Goal: Use online tool/utility: Utilize a website feature to perform a specific function

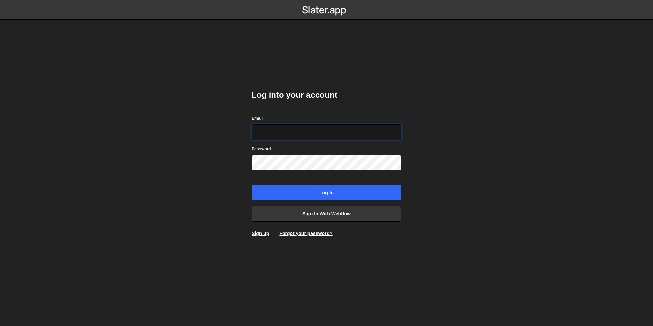
type input "bessoneliot@gmail.com"
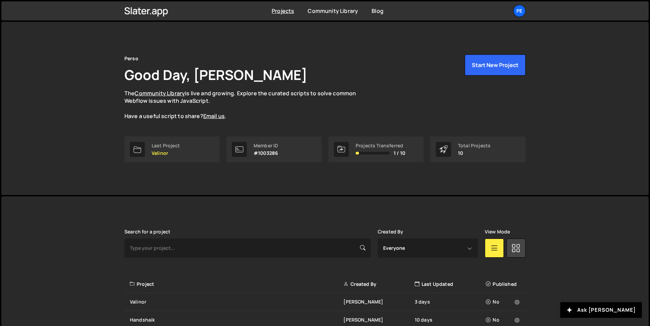
scroll to position [88, 0]
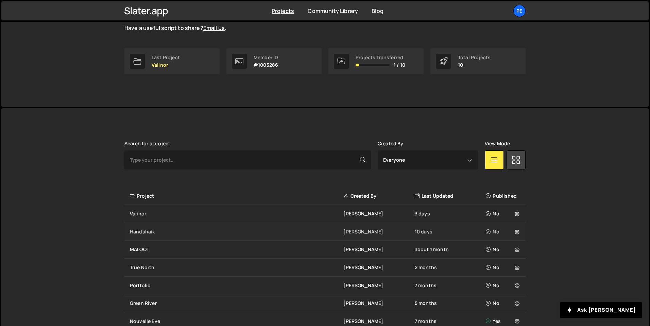
click at [144, 232] on div "Handshaik" at bounding box center [237, 231] width 214 height 7
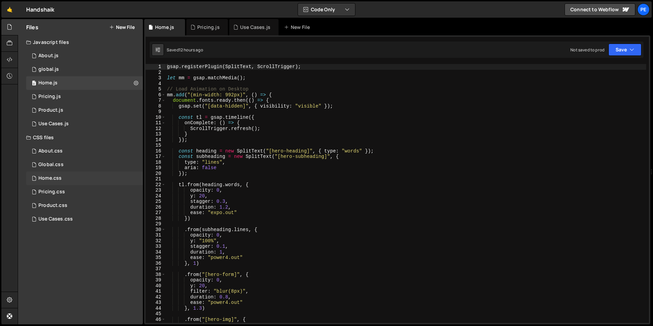
click at [62, 180] on div "Home.css 0" at bounding box center [84, 178] width 117 height 14
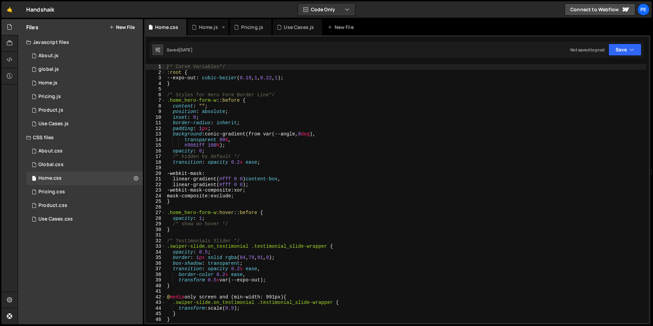
click at [203, 27] on div "Home.js" at bounding box center [208, 27] width 19 height 7
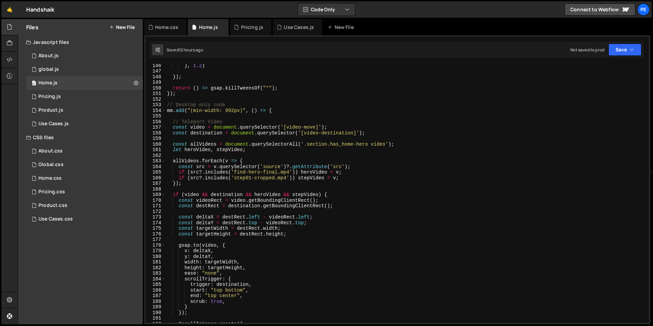
scroll to position [815, 0]
drag, startPoint x: 287, startPoint y: 177, endPoint x: 235, endPoint y: 177, distance: 52.4
click at [235, 177] on div "} , 1.2 ) }) ; return ( ) => gsap . killTweensOf ( "*" ) ; }) ; // Desktop only…" at bounding box center [406, 198] width 480 height 270
paste textarea "https://handshaik.b-cdn.net/step01-last"
drag, startPoint x: 316, startPoint y: 179, endPoint x: 236, endPoint y: 180, distance: 79.9
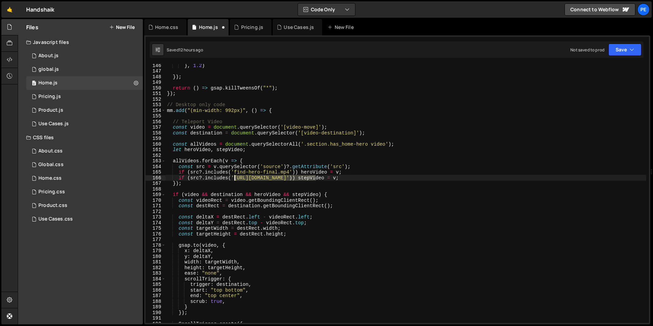
click at [236, 180] on div "} , 1.2 ) }) ; return ( ) => gsap . killTweensOf ( "*" ) ; }) ; // Desktop only…" at bounding box center [406, 198] width 480 height 270
click at [235, 181] on div "} , 1.2 ) }) ; return ( ) => gsap . killTweensOf ( "*" ) ; }) ; // Desktop only…" at bounding box center [406, 198] width 480 height 270
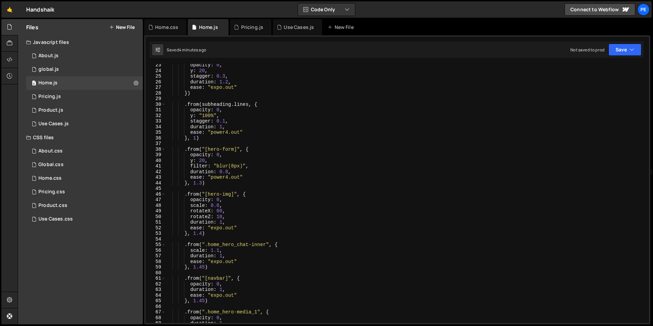
scroll to position [0, 0]
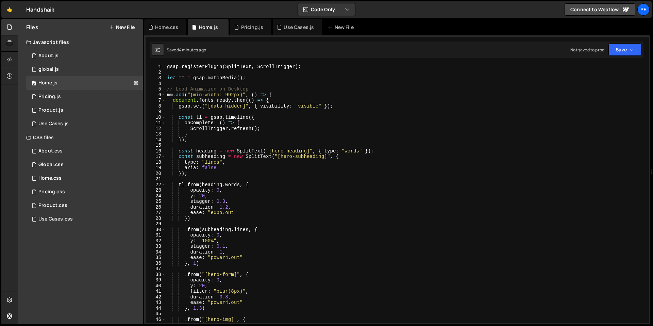
click at [167, 67] on div "gsap . registerPlugin ( SplitText , ScrollTrigger ) ; let mm = gsap . matchMedi…" at bounding box center [406, 199] width 480 height 270
type textarea "});"
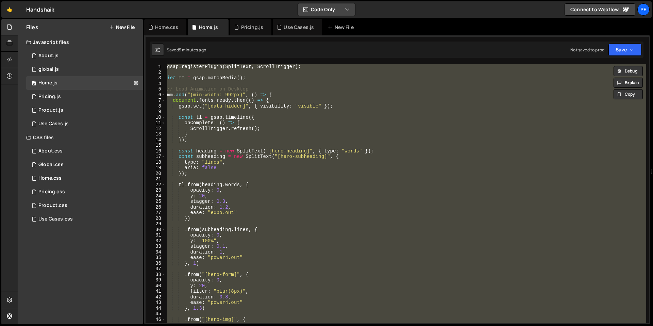
click at [302, 8] on button "Code Only" at bounding box center [326, 9] width 57 height 12
click at [325, 37] on button "Code + Tools" at bounding box center [326, 37] width 57 height 12
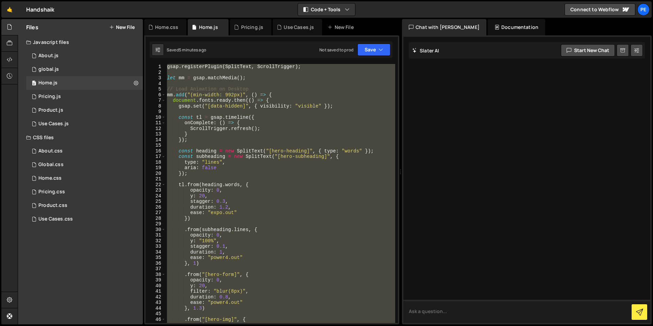
click at [440, 305] on textarea at bounding box center [526, 311] width 247 height 23
type textarea "write me a simple dom content loaded"
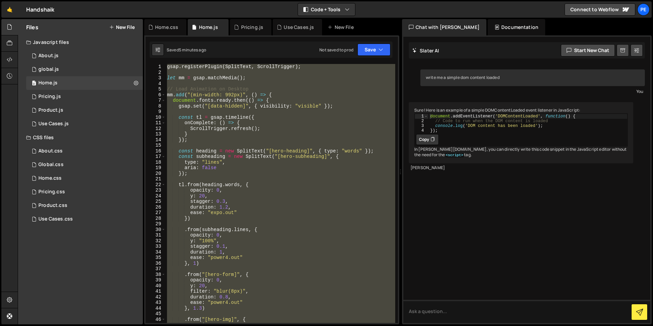
type textarea "document.addEventListener('DOMContentLoaded', function() {"
drag, startPoint x: 430, startPoint y: 122, endPoint x: 583, endPoint y: 122, distance: 153.4
click at [582, 122] on div "document . addEventListener ( 'DOMContentLoaded' , function ( ) { // Code to ru…" at bounding box center [527, 128] width 199 height 29
click at [67, 178] on div "Home.css 0" at bounding box center [84, 178] width 117 height 14
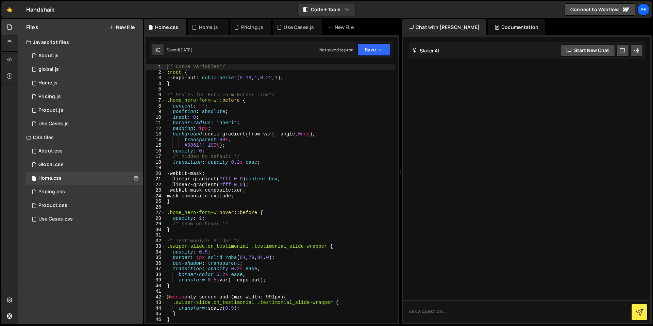
click at [169, 69] on div "/* Curve Variables*/ :root { --expo-out : cubic-bezier ( 0.19 , 1 , 0.22 , 1 ) …" at bounding box center [406, 199] width 480 height 270
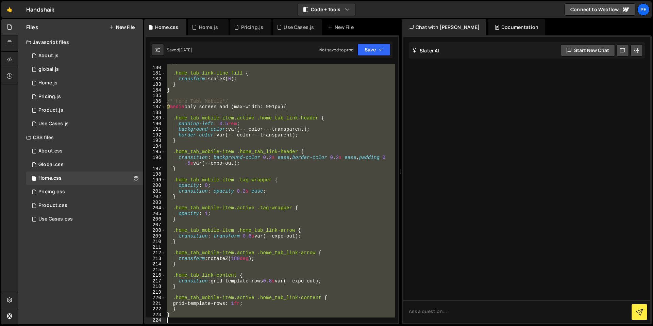
scroll to position [1004, 0]
drag, startPoint x: 167, startPoint y: 67, endPoint x: 209, endPoint y: 314, distance: 250.2
click at [209, 314] on div "} .home_tab_link-line_fill { transform : scaleX( 0 ) ; } } /* Home Tabs Mobile*…" at bounding box center [281, 194] width 230 height 270
type textarea "} }"
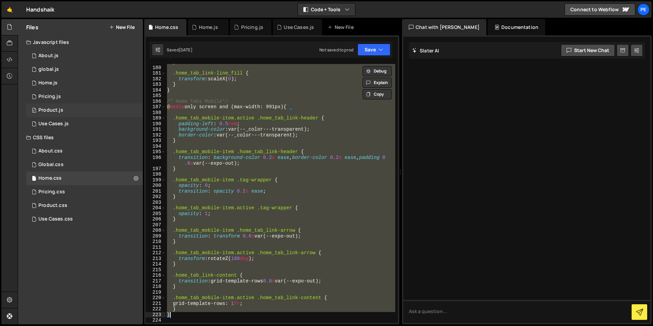
click at [57, 110] on div "Product.js" at bounding box center [50, 110] width 25 height 6
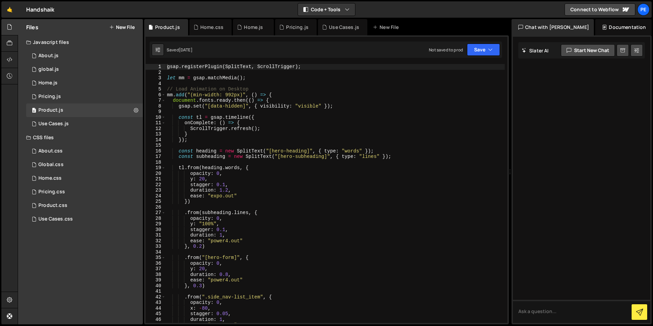
drag, startPoint x: 400, startPoint y: 171, endPoint x: 505, endPoint y: 158, distance: 106.2
click at [506, 158] on div "Files New File Javascript files 0 About.js 0 0 global.js 0 0 Home.js 0 0 0 0" at bounding box center [335, 171] width 635 height 305
click at [226, 27] on icon at bounding box center [226, 27] width 5 height 7
click at [225, 27] on icon at bounding box center [225, 27] width 5 height 7
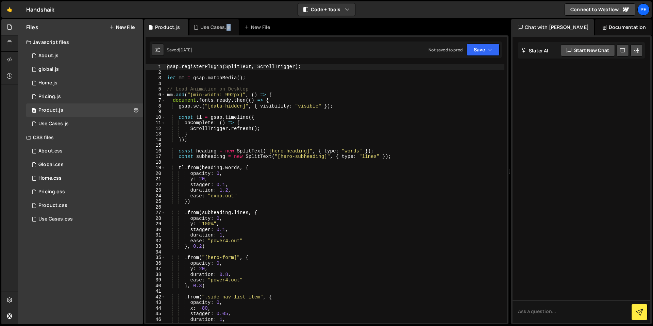
click at [225, 27] on div "Use Cases.js" at bounding box center [215, 27] width 30 height 7
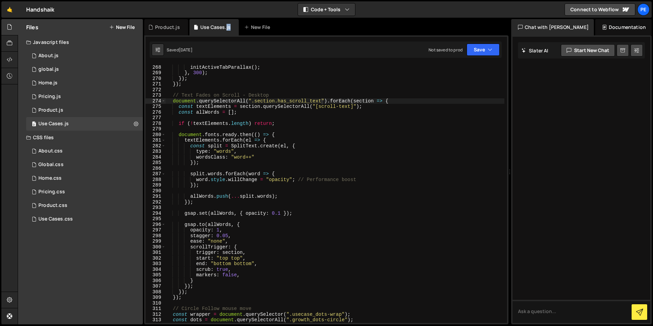
scroll to position [1498, 0]
click at [231, 27] on icon at bounding box center [233, 27] width 5 height 7
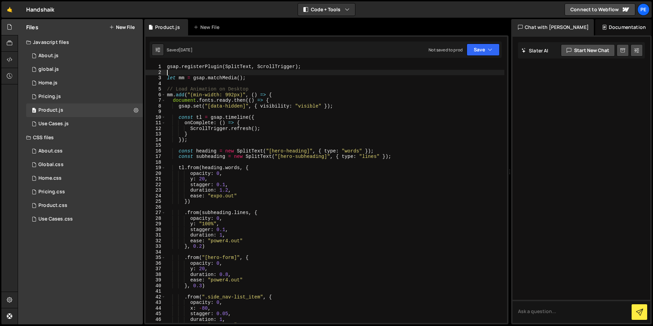
click at [189, 70] on div "gsap . registerPlugin ( SplitText , ScrollTrigger ) ; let mm = gsap . matchMedi…" at bounding box center [335, 199] width 339 height 270
type textarea "});"
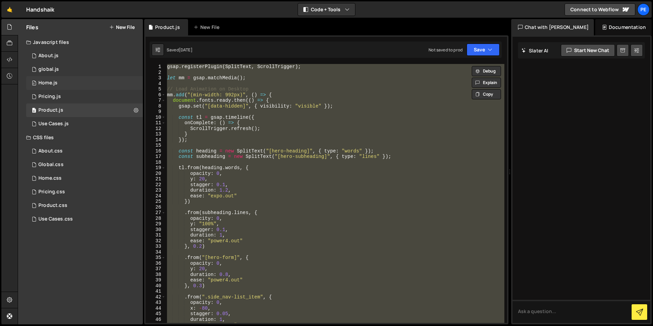
click at [77, 82] on div "0 Home.js 0" at bounding box center [84, 83] width 117 height 14
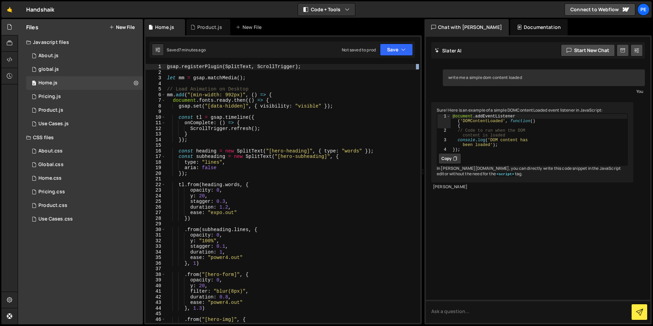
drag, startPoint x: 508, startPoint y: 173, endPoint x: 415, endPoint y: 175, distance: 93.2
click at [416, 175] on div "Files New File Javascript files 0 About.js 0 0 global.js 0 0 Home.js 0 0 0 0" at bounding box center [335, 171] width 635 height 305
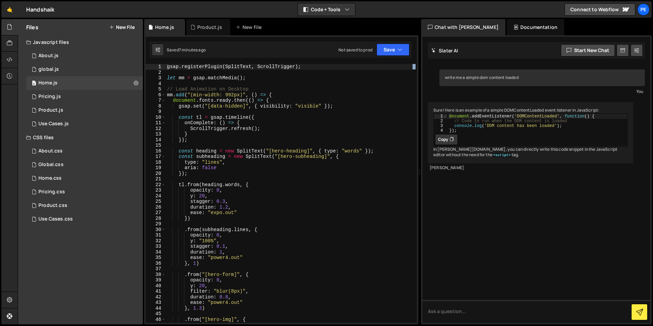
type textarea "document.addEventListener('DOMContentLoaded', function() {"
drag, startPoint x: 598, startPoint y: 121, endPoint x: 448, endPoint y: 119, distance: 150.0
click at [448, 119] on div "document.addEventListener('DOMContentLoaded', function() { 1 2 3 4 document . a…" at bounding box center [530, 129] width 195 height 33
click at [205, 30] on div "Product.js" at bounding box center [209, 27] width 25 height 7
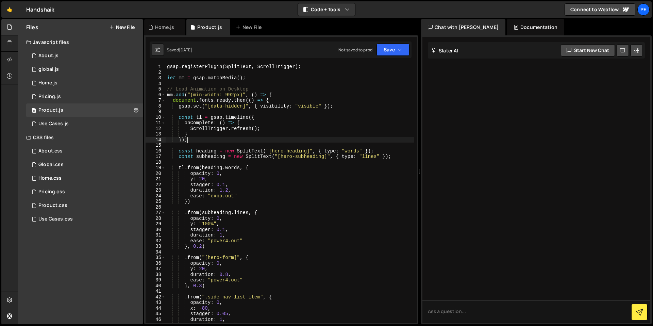
click at [208, 142] on div "gsap . registerPlugin ( SplitText , ScrollTrigger ) ; let mm = gsap . matchMedi…" at bounding box center [290, 199] width 249 height 270
type textarea "});"
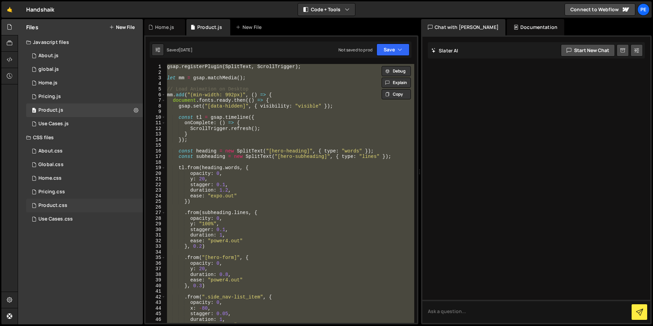
click at [58, 203] on div "Product.css" at bounding box center [52, 205] width 29 height 6
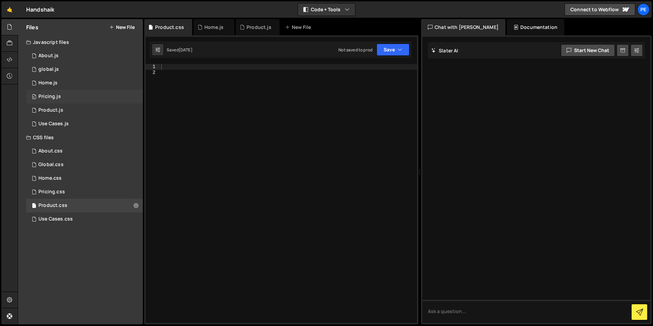
click at [57, 100] on div "0 Pricing.js 0" at bounding box center [84, 97] width 117 height 14
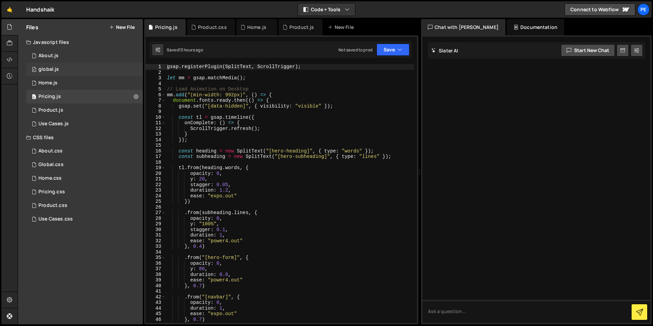
click at [53, 71] on div "global.js" at bounding box center [48, 69] width 20 height 6
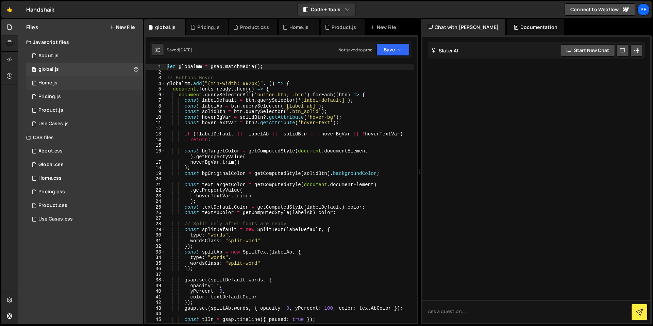
click at [53, 82] on div "Home.js" at bounding box center [47, 83] width 19 height 6
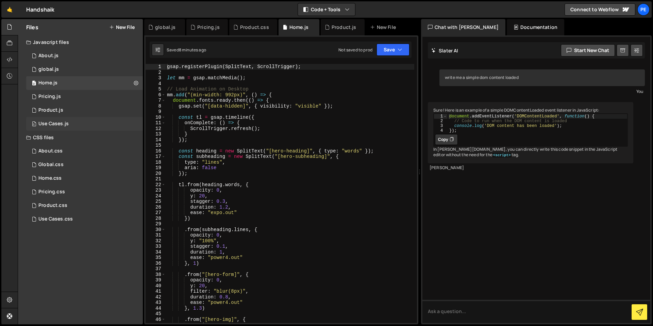
click at [53, 122] on div "Use Cases.js" at bounding box center [53, 124] width 30 height 6
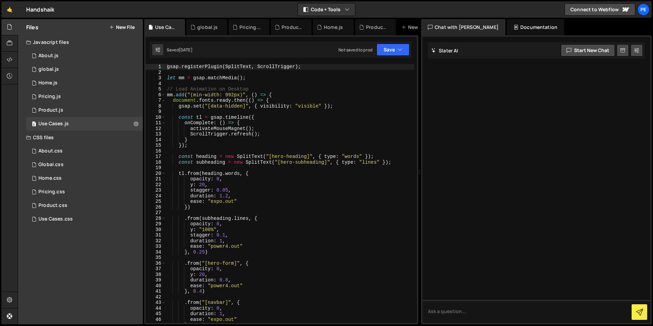
click at [234, 102] on div "gsap . registerPlugin ( SplitText , ScrollTrigger ) ; let mm = gsap . matchMedi…" at bounding box center [290, 199] width 249 height 270
type textarea "});"
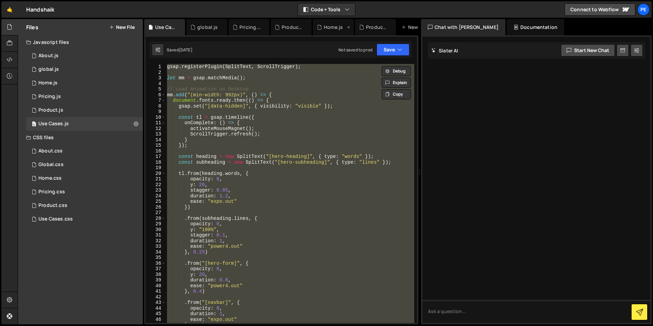
click at [321, 30] on div "Home.js" at bounding box center [333, 27] width 41 height 16
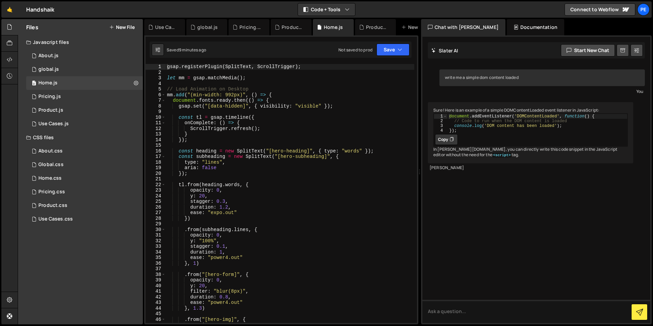
click at [450, 122] on div "document . addEventListener ( 'DOMContentLoaded' , function ( ) { // Code to ru…" at bounding box center [538, 128] width 180 height 29
type textarea "document.addEventListener('DOMContentLoaded', function() { // Code to run when …"
click at [158, 26] on div "Use Cases.js" at bounding box center [166, 27] width 22 height 7
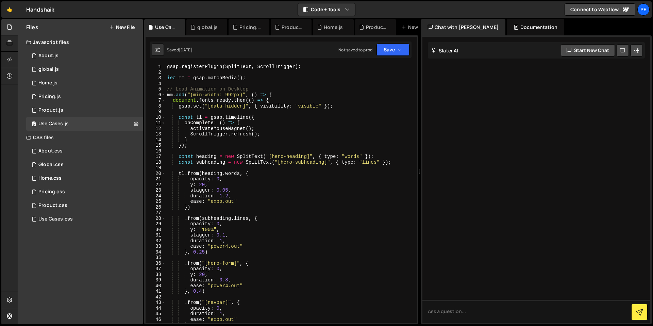
click at [214, 100] on div "gsap . registerPlugin ( SplitText , ScrollTrigger ) ; let mm = gsap . matchMedi…" at bounding box center [290, 199] width 249 height 270
type textarea "});"
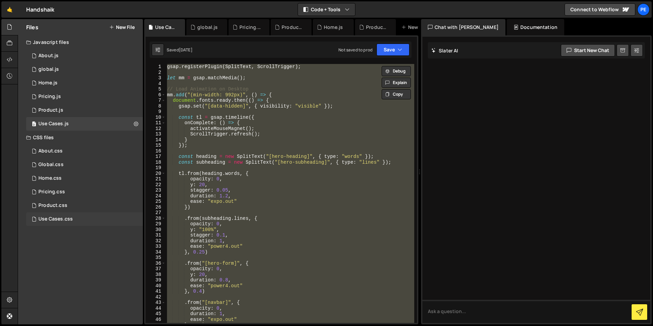
click at [52, 214] on div "Use Cases.css 0" at bounding box center [84, 219] width 117 height 14
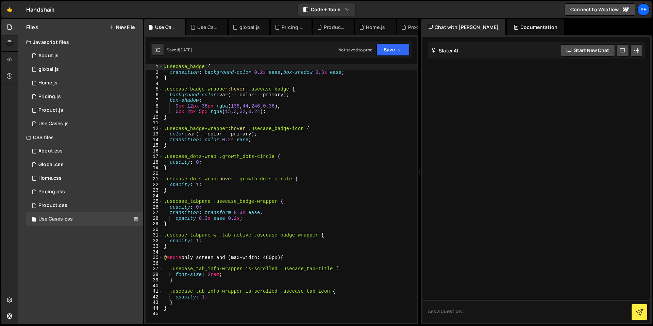
click at [201, 99] on div ".usecase_badge { transition : background-color 0.2 s ease , box-shadow 0.3 s ea…" at bounding box center [290, 199] width 254 height 270
type textarea "}"
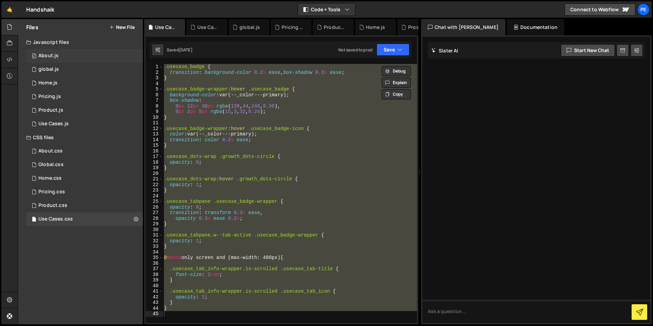
click at [75, 57] on div "0 About.js 0" at bounding box center [84, 56] width 117 height 14
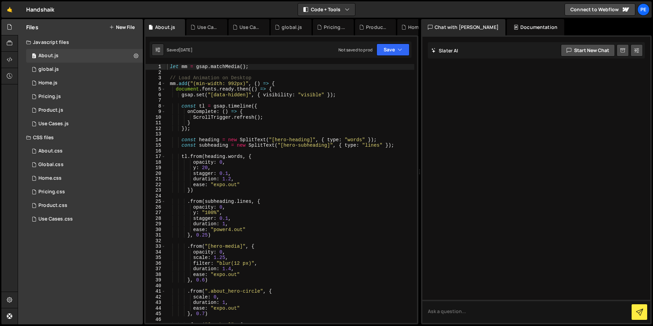
click at [171, 67] on div "let mm = gsap . matchMedia ( ) ; // Load Animation on Desktop mm . add ( "(min-…" at bounding box center [290, 199] width 249 height 270
type textarea "initLogoWallCycle();"
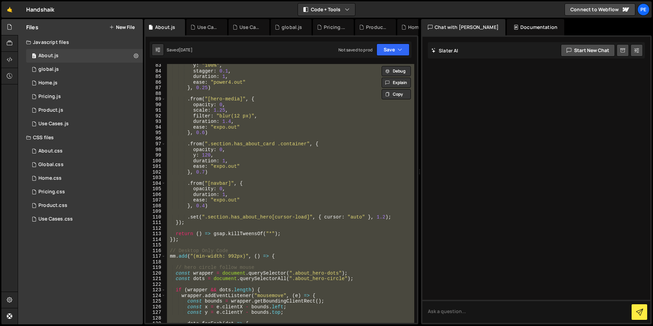
scroll to position [496, 0]
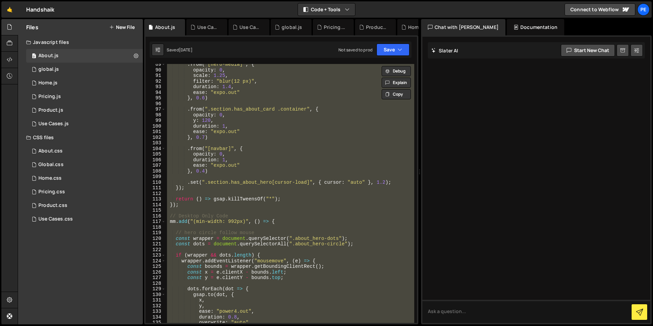
click at [403, 31] on div "Home.js" at bounding box center [417, 27] width 41 height 16
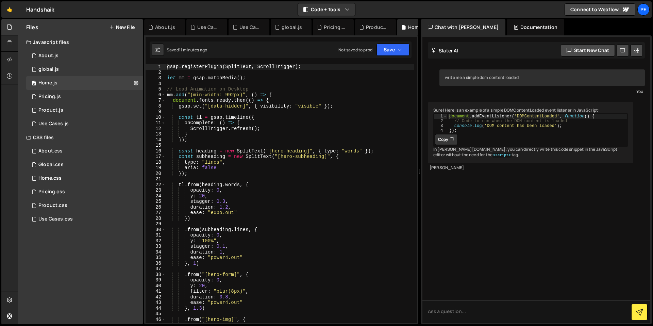
type textarea "document.addEventListener('DOMContentLoaded', function() {"
drag, startPoint x: 449, startPoint y: 122, endPoint x: 605, endPoint y: 120, distance: 156.4
click at [606, 121] on div "document . addEventListener ( 'DOMContentLoaded' , function ( ) { // Code to ru…" at bounding box center [538, 128] width 180 height 29
click at [222, 27] on icon at bounding box center [222, 27] width 5 height 7
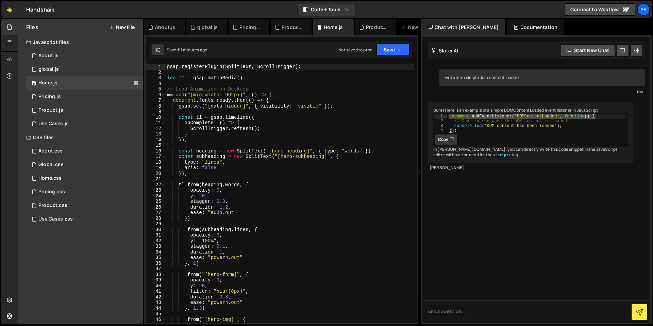
click at [0, 0] on icon at bounding box center [0, 0] width 0 height 0
click at [167, 24] on div "About.js" at bounding box center [165, 27] width 20 height 7
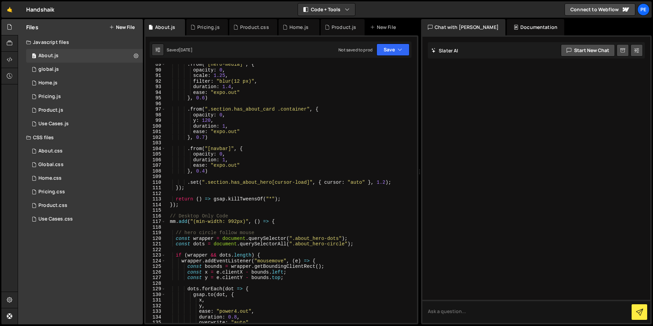
click at [203, 120] on div ". from ( "[hero-media]" , { opacity : 0 , scale : 1.25 , filter : "blur(12 px)"…" at bounding box center [290, 197] width 249 height 270
type textarea "initLogoWallCycle();"
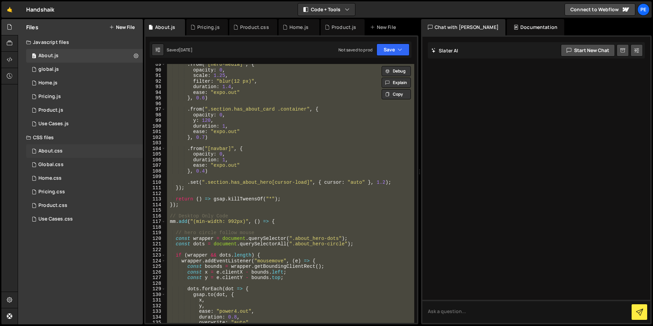
click at [62, 151] on div "About.css 0" at bounding box center [84, 151] width 117 height 14
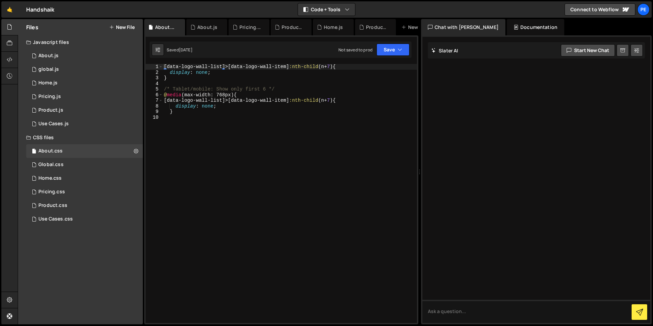
click at [220, 110] on div "[ data-logo-wall-list ]>[ data-logo-wall-item ] :nth-child ( n + 7 ) { display …" at bounding box center [290, 199] width 254 height 270
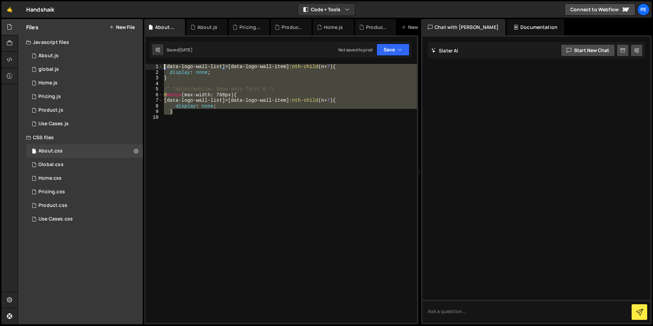
drag, startPoint x: 176, startPoint y: 112, endPoint x: 165, endPoint y: 65, distance: 48.0
click at [165, 65] on div "[ data-logo-wall-list ]>[ data-logo-wall-item ] :nth-child ( n + 7 ) { display …" at bounding box center [290, 199] width 254 height 270
type textarea "[data-logo-wall-list]>[data-logo-wall-item]:nth-child(n+7) { display: none;"
click at [223, 27] on icon at bounding box center [222, 27] width 5 height 7
click at [224, 27] on icon at bounding box center [225, 27] width 5 height 7
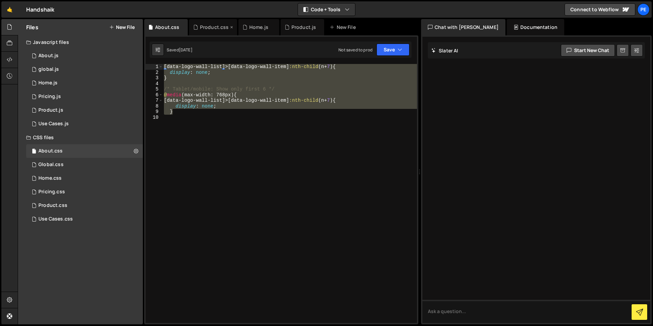
click at [230, 27] on icon at bounding box center [231, 27] width 5 height 7
click at [223, 26] on icon at bounding box center [224, 27] width 5 height 7
click at [226, 27] on icon at bounding box center [227, 27] width 5 height 7
click at [64, 97] on div "0 Pricing.js 0" at bounding box center [84, 97] width 117 height 14
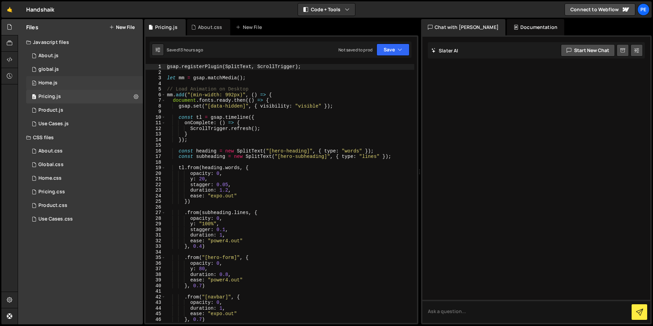
click at [100, 85] on div "0 Home.js 0" at bounding box center [84, 83] width 117 height 14
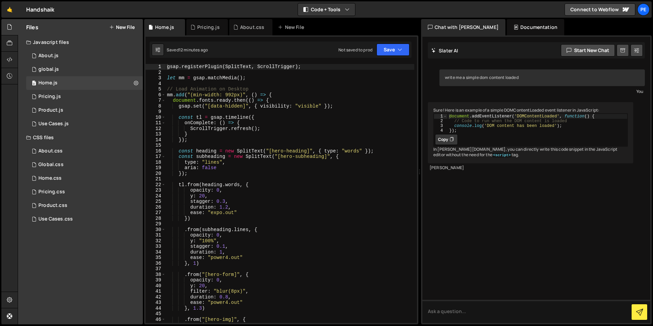
click at [455, 122] on div "document . addEventListener ( 'DOMContentLoaded' , function ( ) { // Code to ru…" at bounding box center [538, 128] width 180 height 29
type textarea "document.addEventListener('DOMContentLoaded', function() { // Code to run when …"
click at [210, 102] on div "gsap . registerPlugin ( SplitText , ScrollTrigger ) ; let mm = gsap . matchMedi…" at bounding box center [290, 199] width 249 height 270
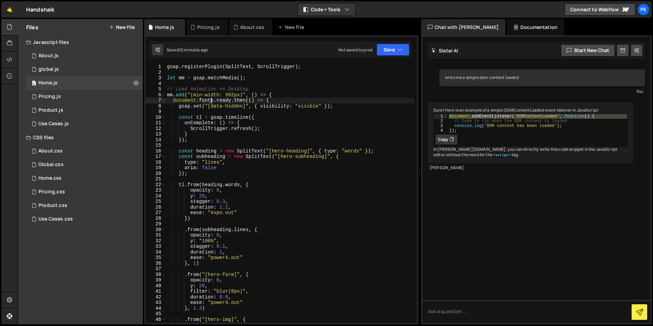
type textarea "});"
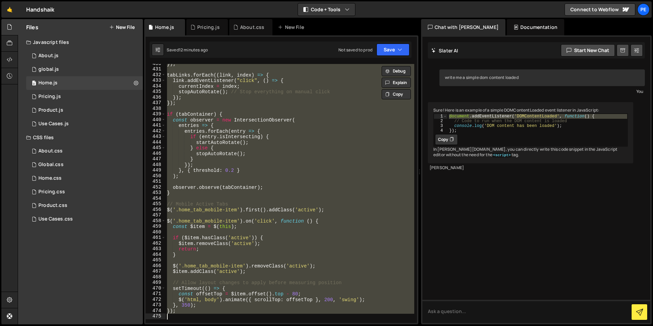
scroll to position [2544, 0]
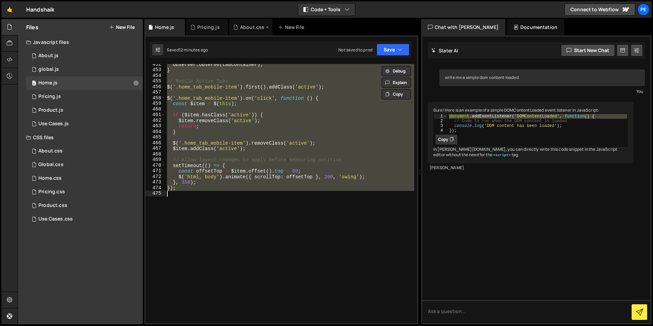
click at [241, 26] on div "About.css" at bounding box center [252, 27] width 24 height 7
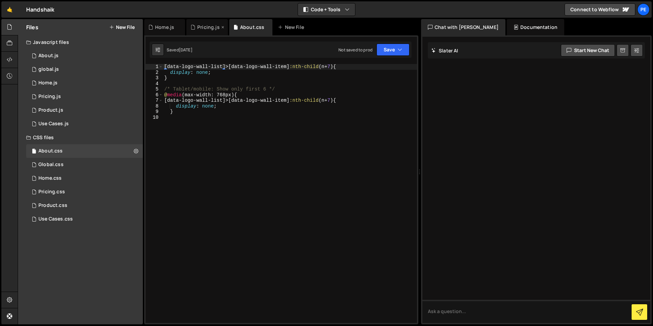
click at [203, 32] on div "Pricing.js" at bounding box center [206, 27] width 41 height 16
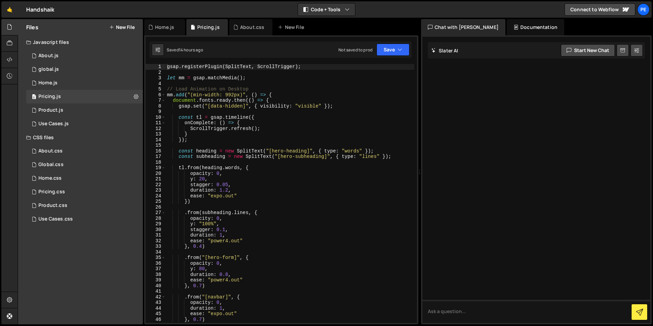
click at [184, 88] on div "gsap . registerPlugin ( SplitText , ScrollTrigger ) ; let mm = gsap . matchMedi…" at bounding box center [290, 199] width 249 height 270
type textarea "});"
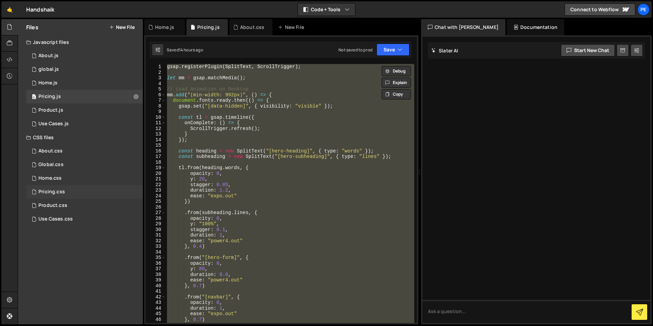
click at [53, 189] on div "Pricing.css" at bounding box center [51, 192] width 27 height 6
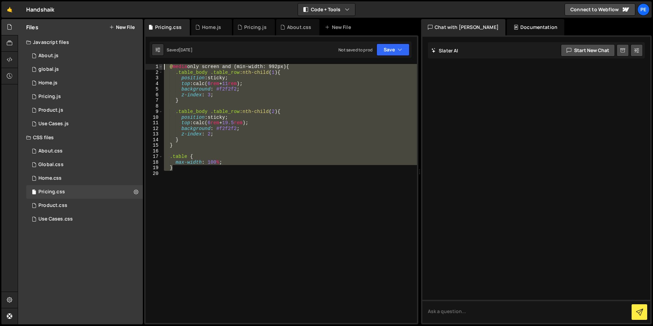
drag, startPoint x: 186, startPoint y: 169, endPoint x: 159, endPoint y: 67, distance: 105.2
click at [159, 67] on div "} 1 2 3 4 5 6 7 8 9 10 11 12 13 14 15 16 17 18 19 20 @ media only screen and (m…" at bounding box center [281, 193] width 271 height 259
type textarea "@media only screen and (min-width: 992px) { .table_body .table_row:nth-child(1)…"
click at [60, 65] on div "0 global.js 0" at bounding box center [84, 70] width 117 height 14
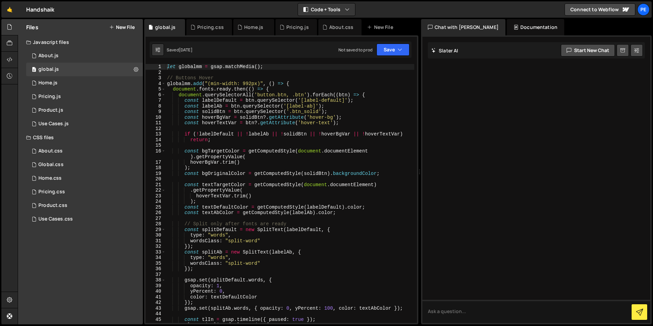
click at [167, 67] on div "let globalmm = gsap . matchMedia ( ) ; // Buttons Hover globalmm . add ( "(min-…" at bounding box center [290, 199] width 249 height 270
type textarea "});"
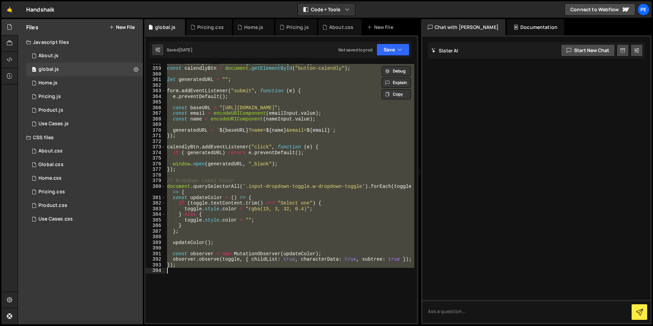
scroll to position [2107, 0]
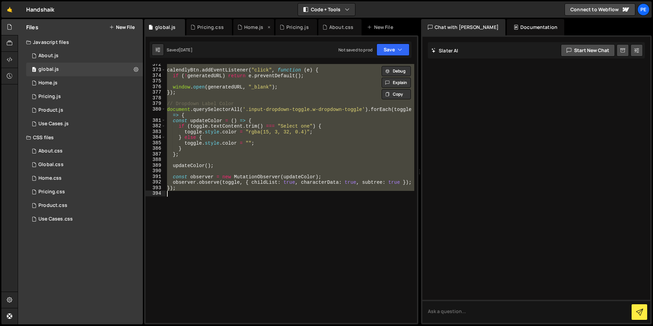
click at [244, 27] on div "Home.js" at bounding box center [253, 27] width 19 height 7
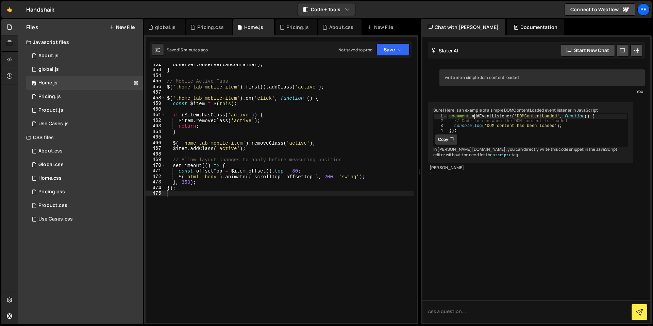
click at [475, 121] on div "document . addEventListener ( 'DOMContentLoaded' , function ( ) { // Code to ru…" at bounding box center [538, 128] width 180 height 29
type textarea "console.log('DOM content has been loaded'); });"
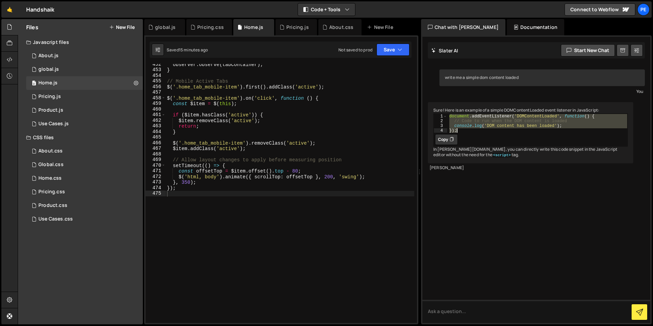
click at [257, 156] on div "observer . observe ( tabContainer ) ; } // Mobile Active Tabs $ ( '.home_tab_mo…" at bounding box center [290, 197] width 249 height 270
click at [163, 33] on div "global.js" at bounding box center [164, 27] width 41 height 16
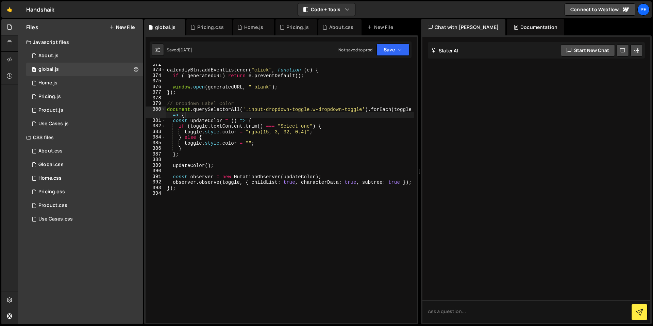
click at [200, 115] on div "calendlyBtn . addEventListener ( "click" , function ( e ) { if ( ! generatedURL…" at bounding box center [290, 197] width 249 height 270
type textarea "});"
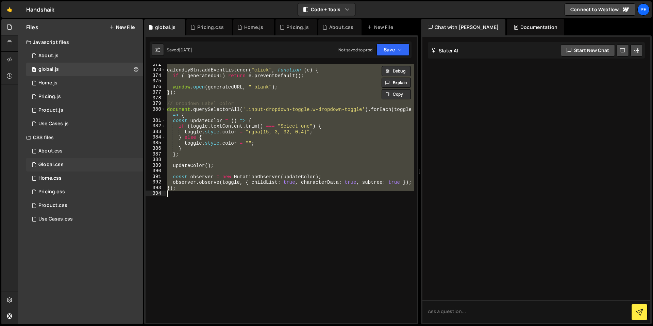
click at [53, 165] on div "Global.css" at bounding box center [50, 165] width 25 height 6
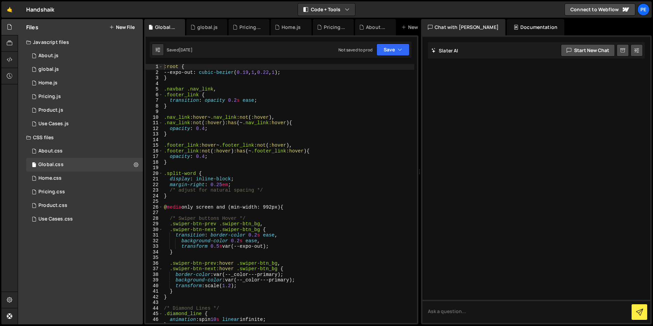
click at [185, 81] on div ":root { --expo-out : cubic-bezier ( 0.19 , 1 , 0.22 , 1 ) ; } .navbar .nav_link…" at bounding box center [289, 199] width 252 height 270
type textarea "}"
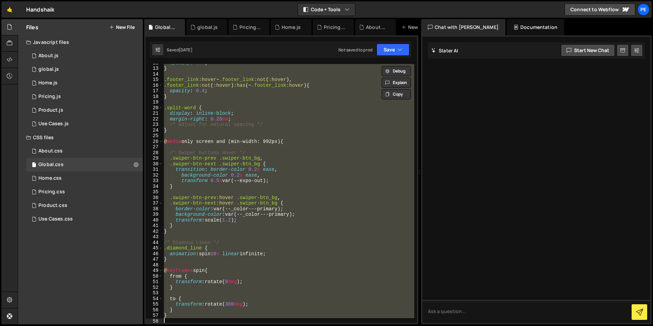
scroll to position [24, 0]
